Goal: Task Accomplishment & Management: Manage account settings

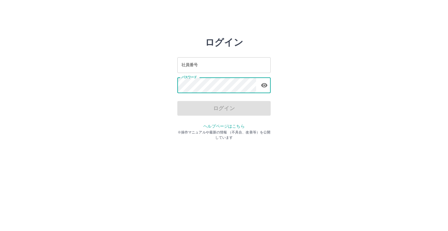
click at [222, 66] on input "社員番号" at bounding box center [223, 64] width 93 height 15
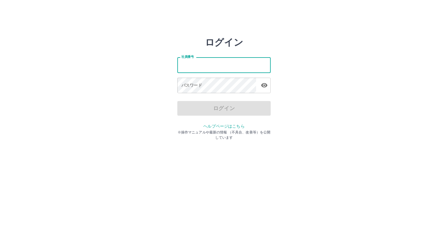
type input "*******"
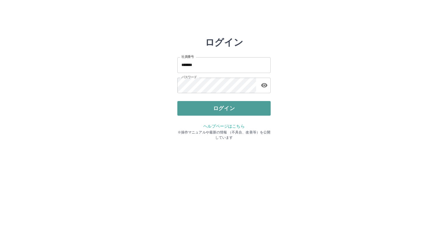
click at [221, 113] on button "ログイン" at bounding box center [223, 108] width 93 height 15
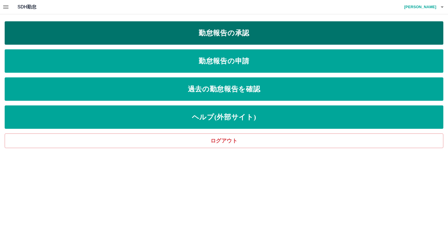
click at [226, 33] on link "勤怠報告の承認" at bounding box center [224, 32] width 439 height 23
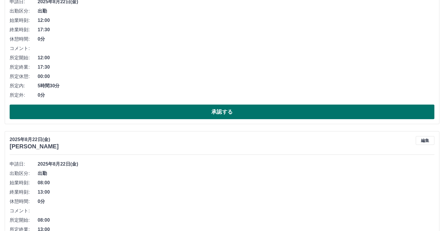
scroll to position [117, 0]
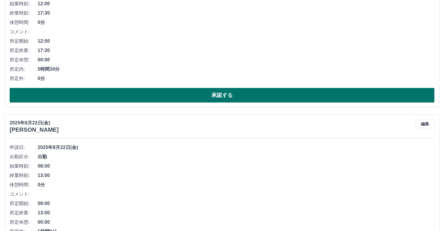
click at [138, 95] on button "承認する" at bounding box center [222, 95] width 425 height 15
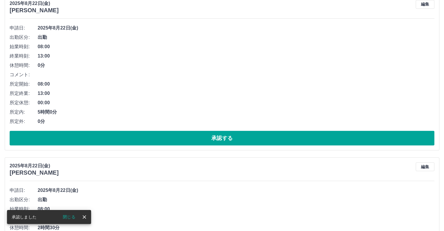
scroll to position [146, 0]
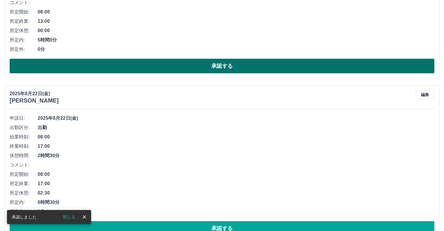
click at [144, 65] on button "承認する" at bounding box center [222, 66] width 425 height 15
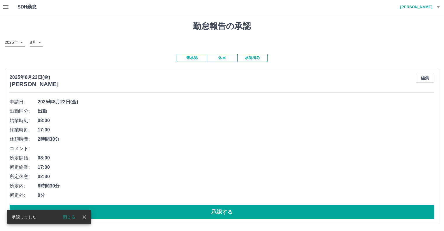
scroll to position [0, 0]
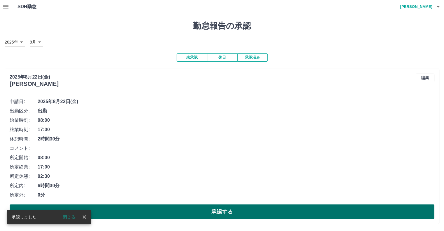
click at [120, 210] on button "承認する" at bounding box center [222, 211] width 425 height 15
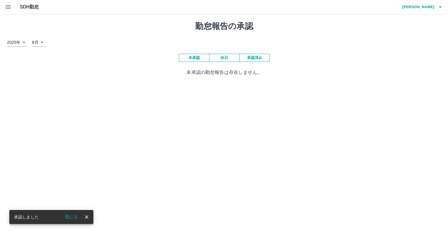
scroll to position [0, 0]
